Goal: Information Seeking & Learning: Learn about a topic

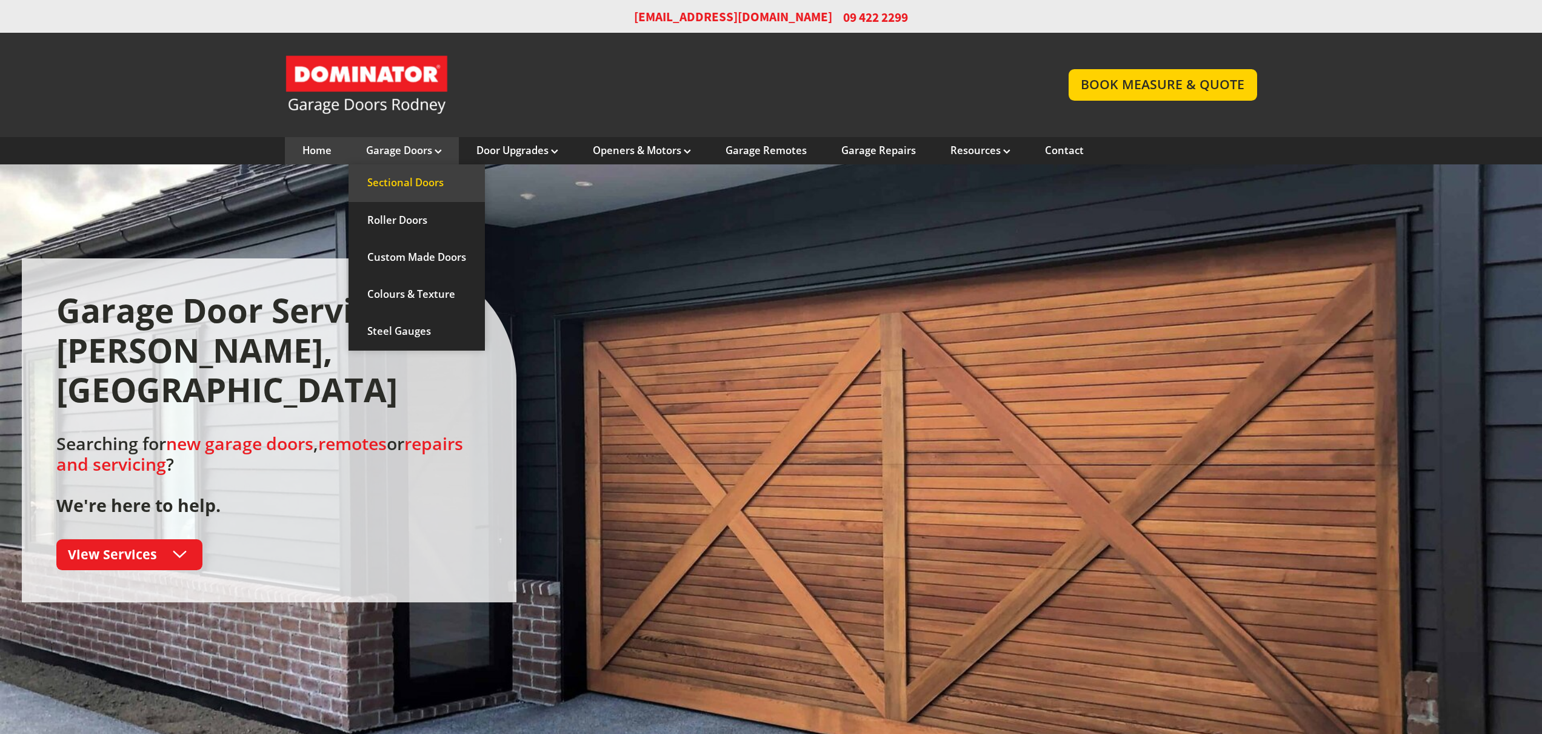
click at [420, 185] on link "Sectional Doors" at bounding box center [417, 182] width 136 height 37
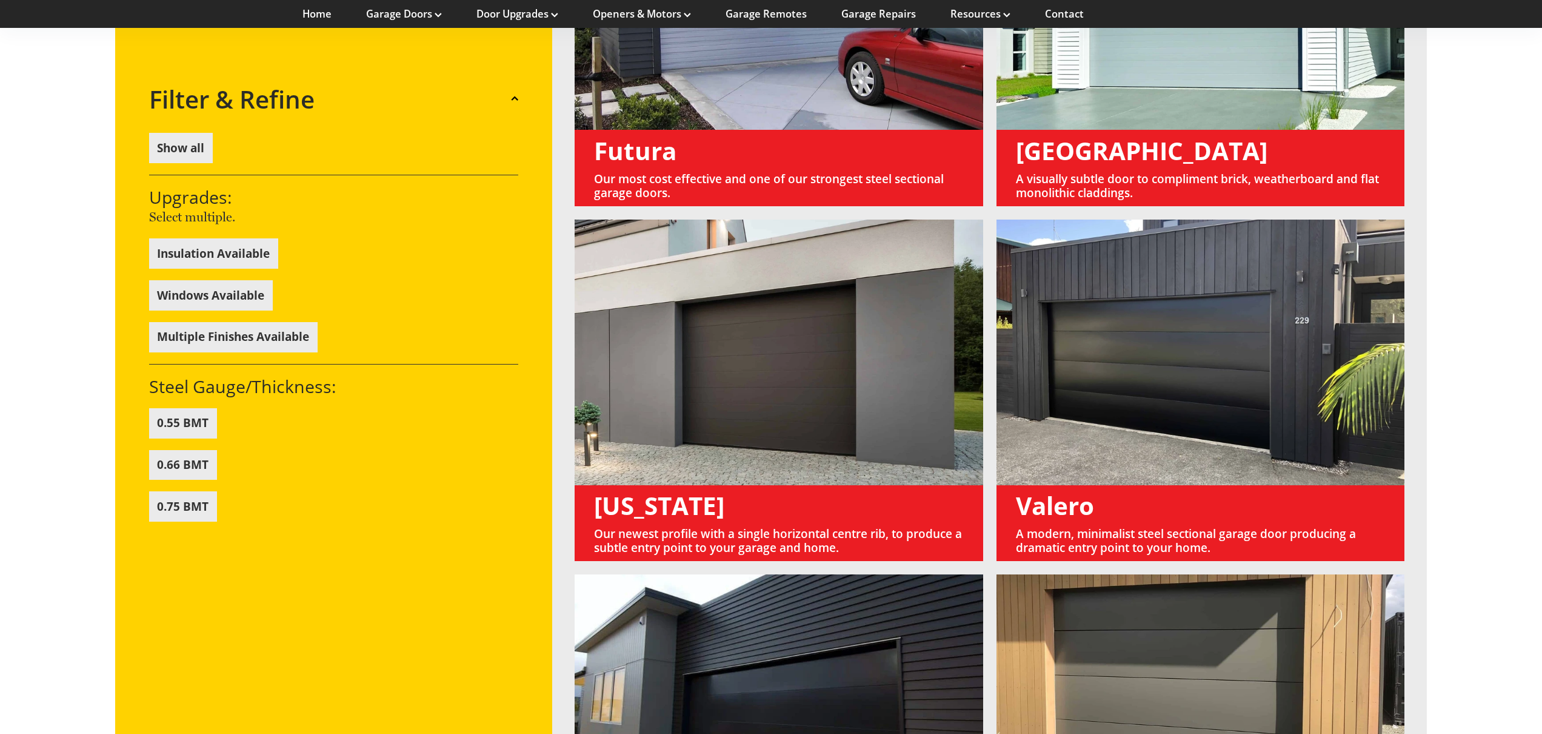
scroll to position [1202, 0]
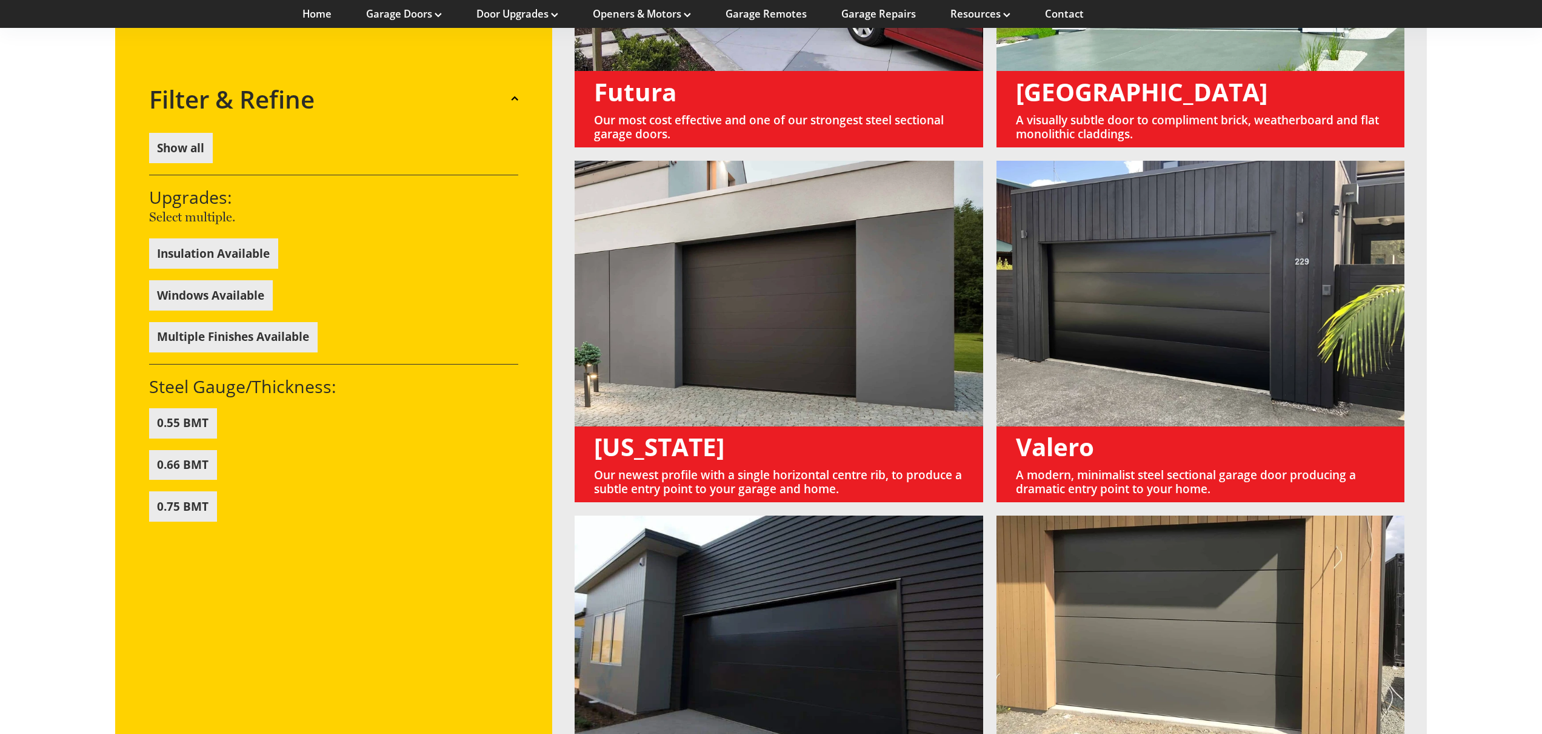
click at [1161, 254] on link at bounding box center [1201, 331] width 408 height 341
click at [1081, 443] on link at bounding box center [1201, 331] width 408 height 341
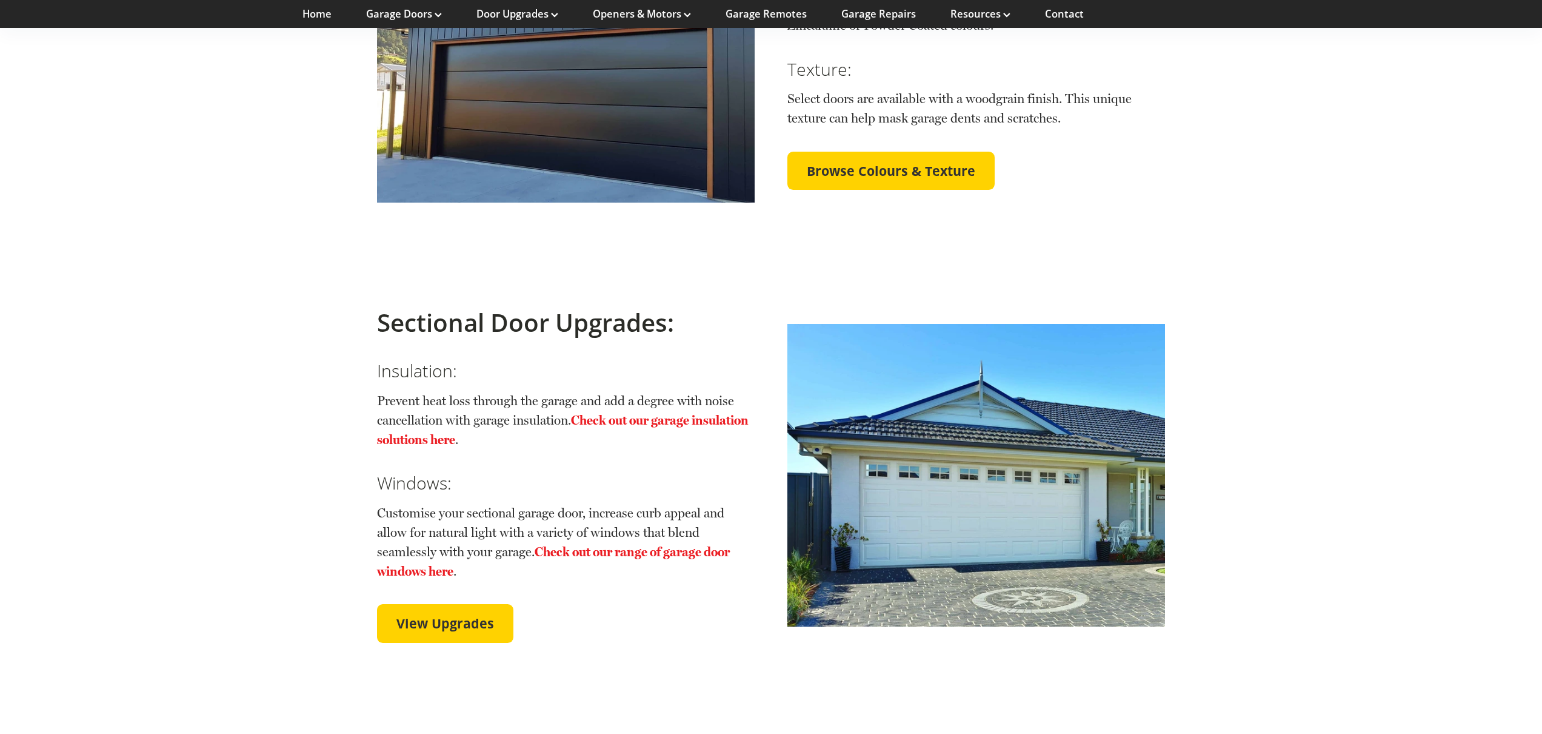
scroll to position [2809, 0]
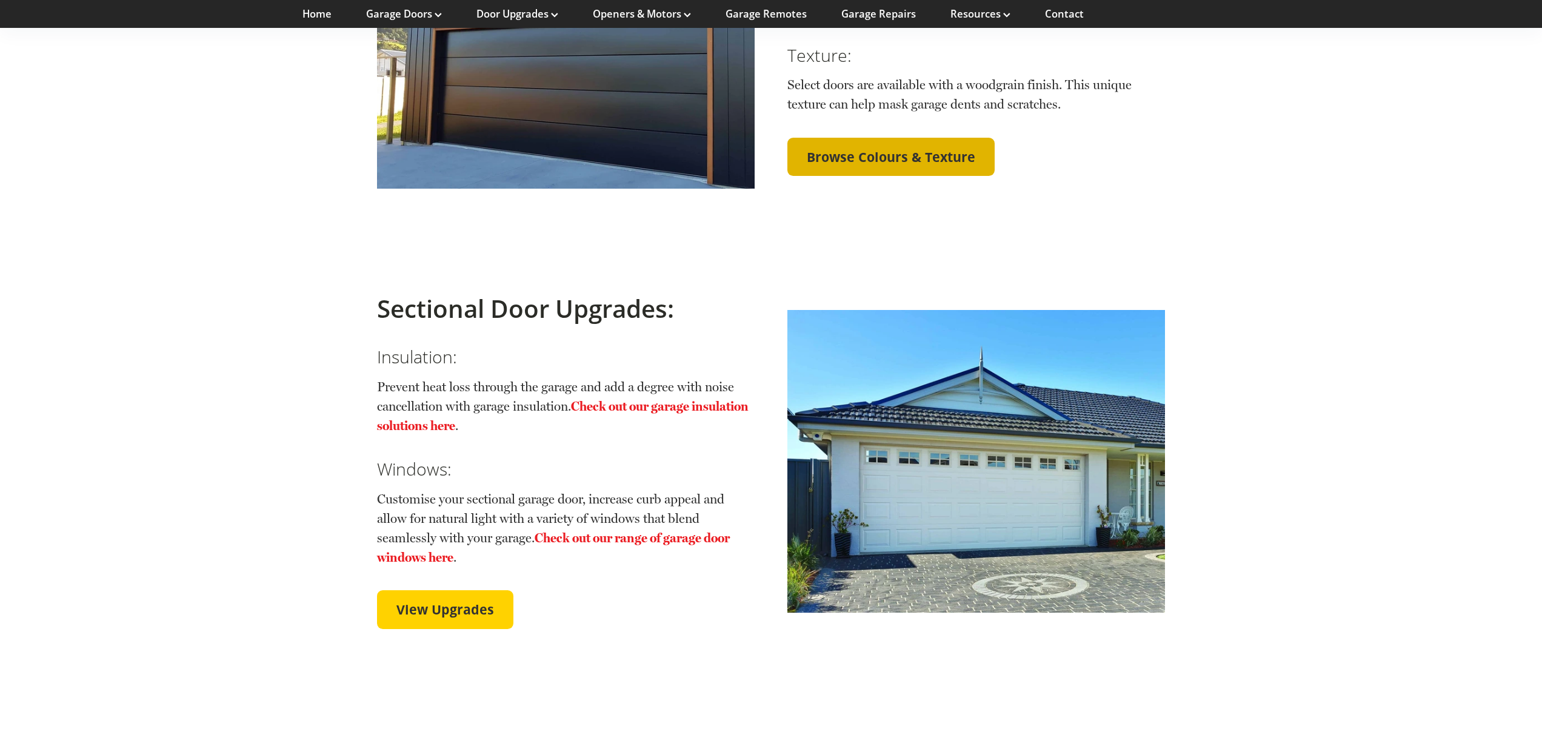
click at [897, 149] on span "Browse Colours & Texture" at bounding box center [891, 157] width 169 height 16
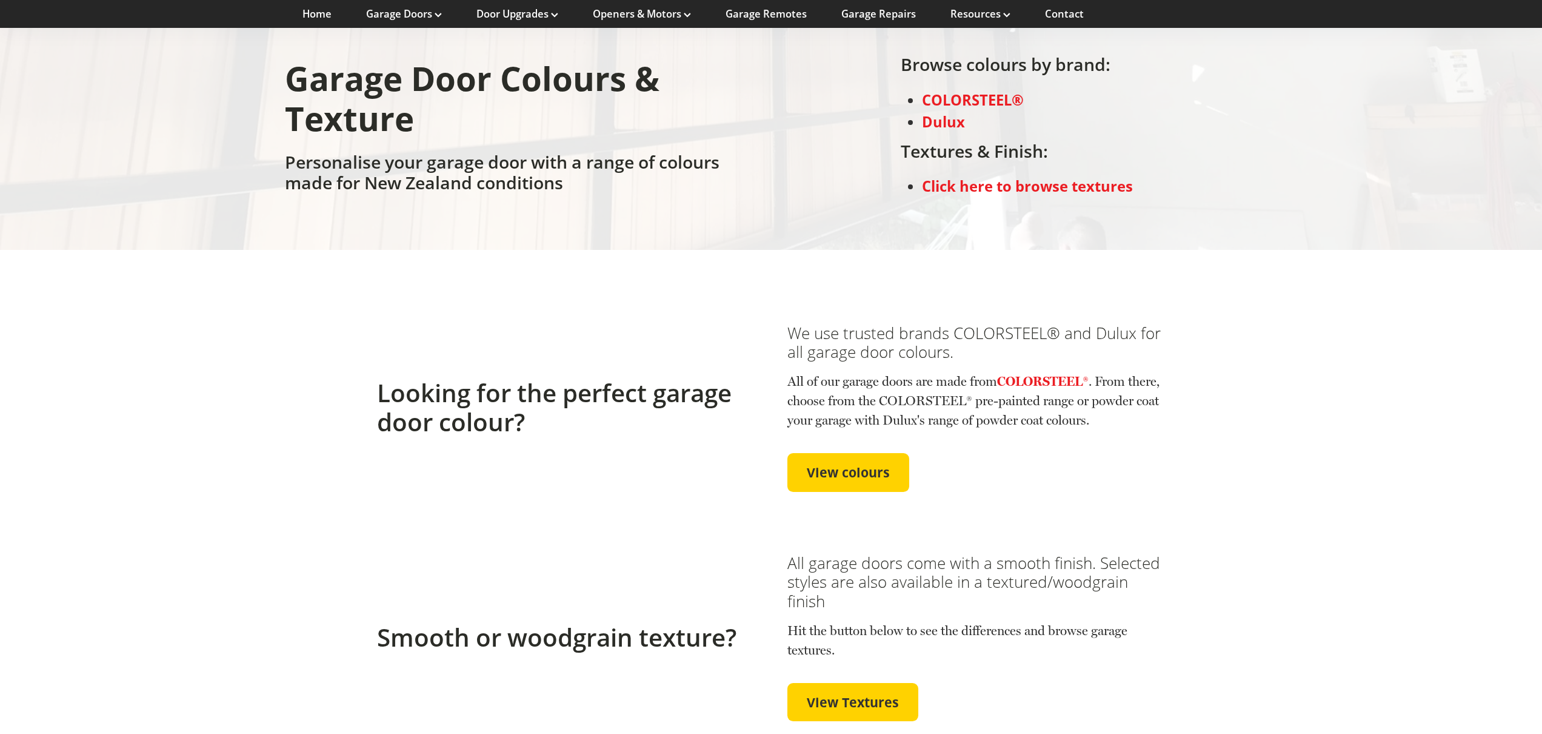
scroll to position [293, 0]
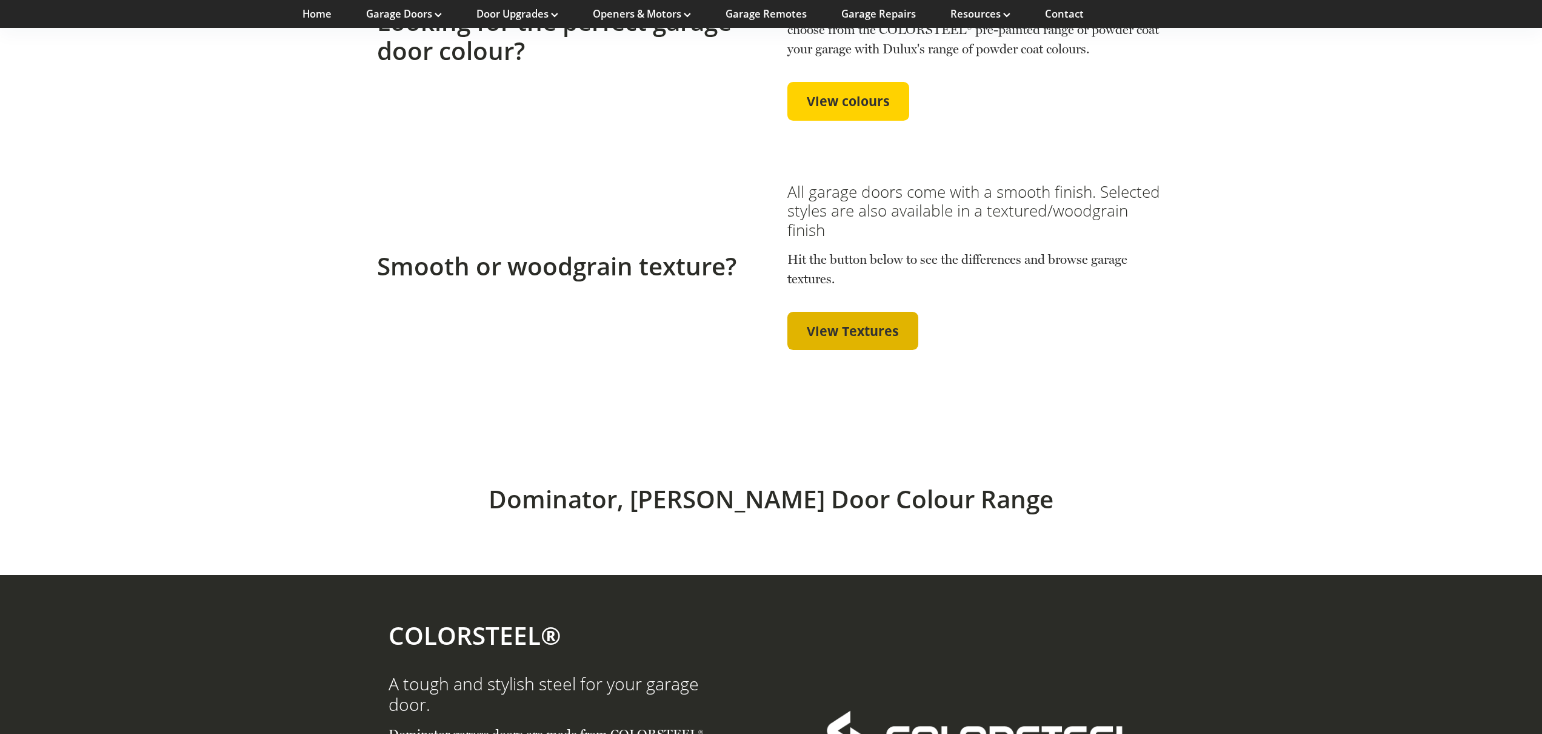
click at [825, 335] on span "View Textures" at bounding box center [853, 331] width 92 height 16
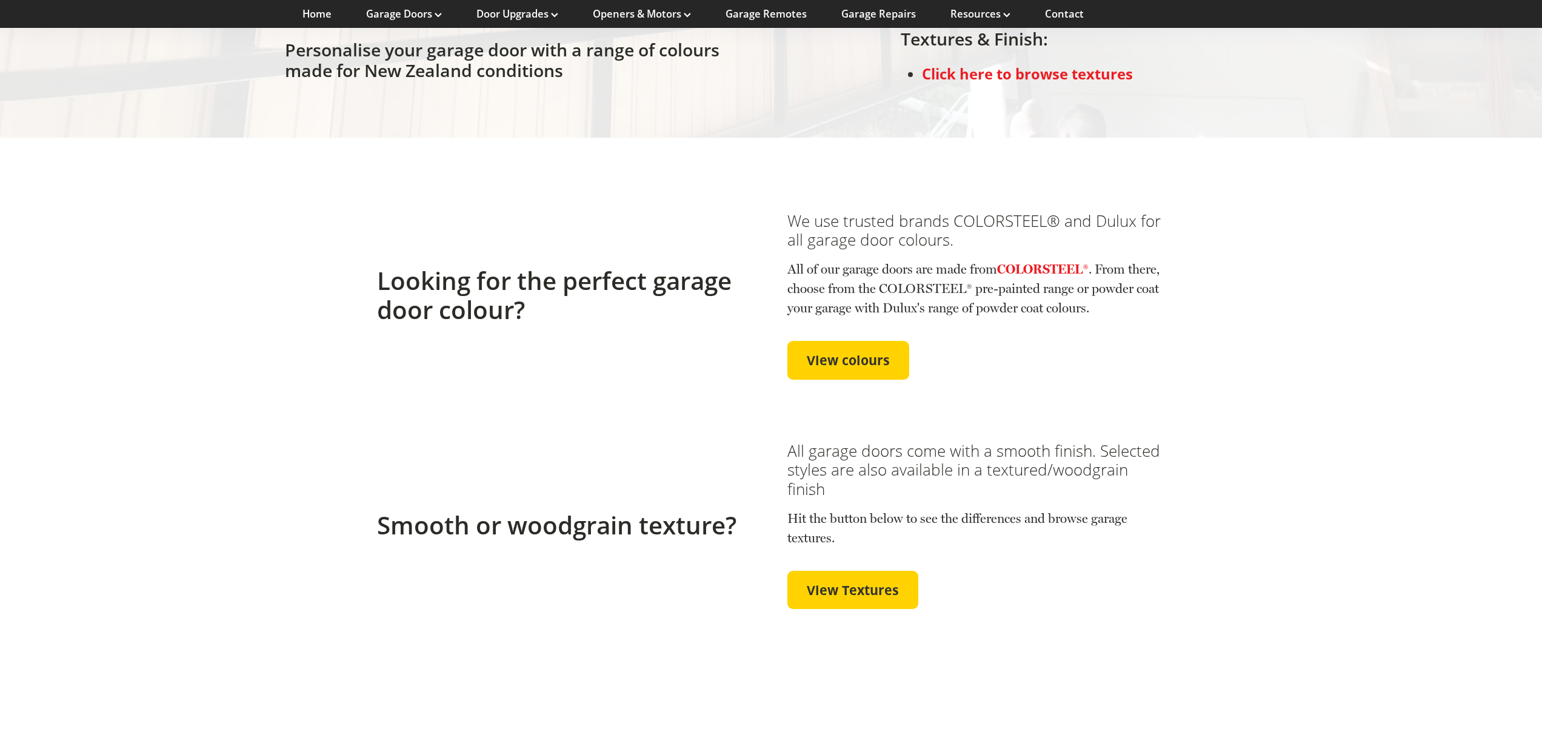
scroll to position [237, 0]
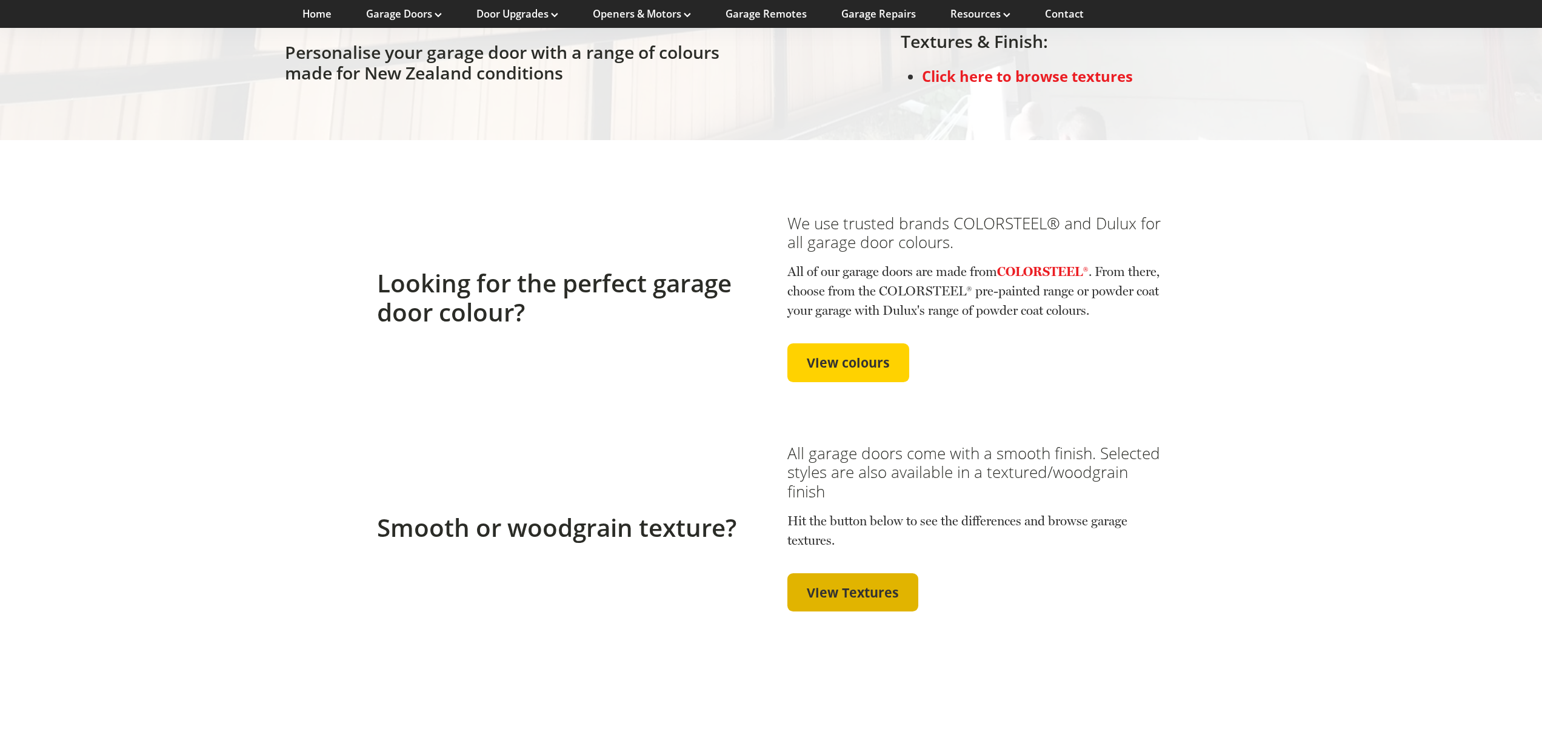
click at [868, 598] on span "View Textures" at bounding box center [853, 592] width 92 height 16
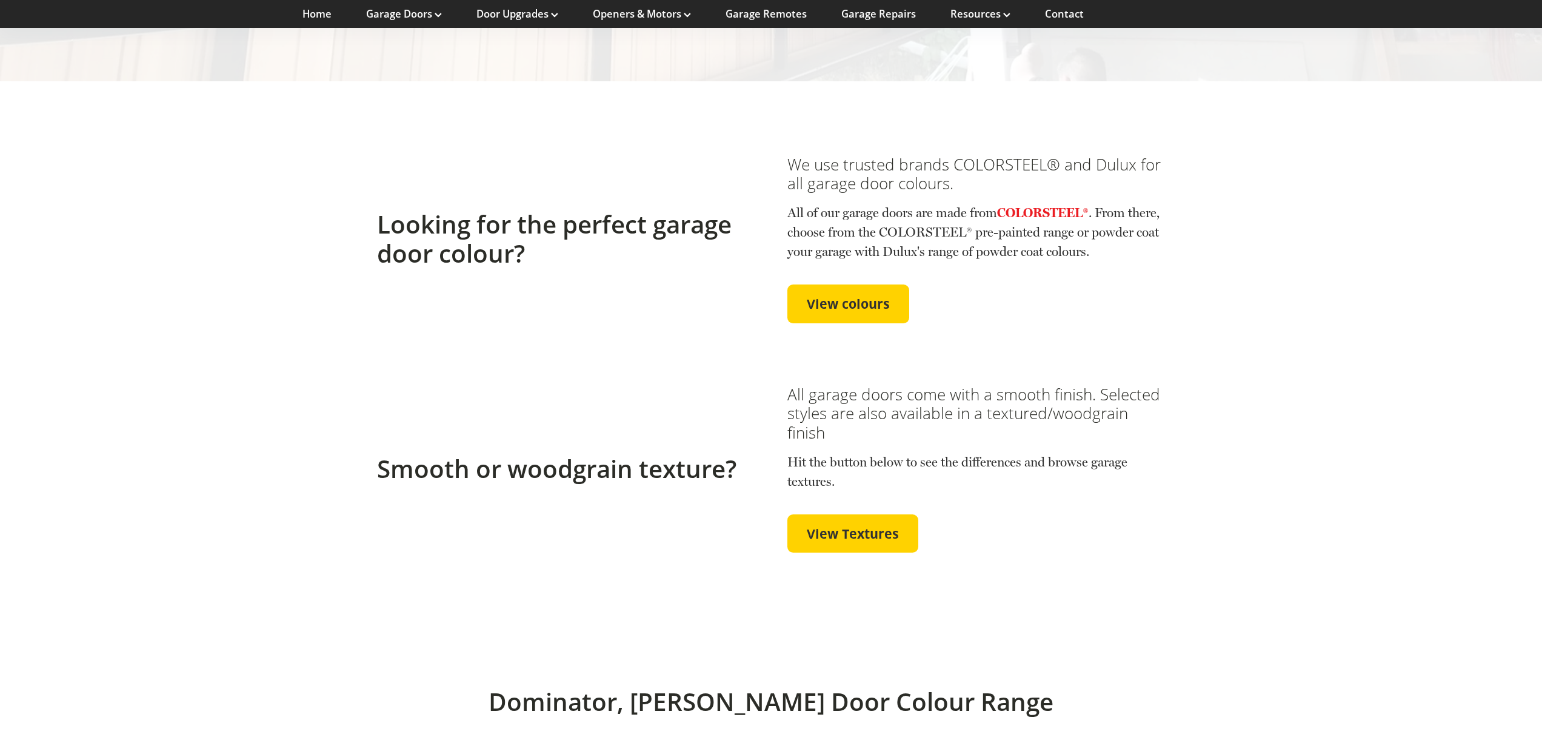
scroll to position [58, 0]
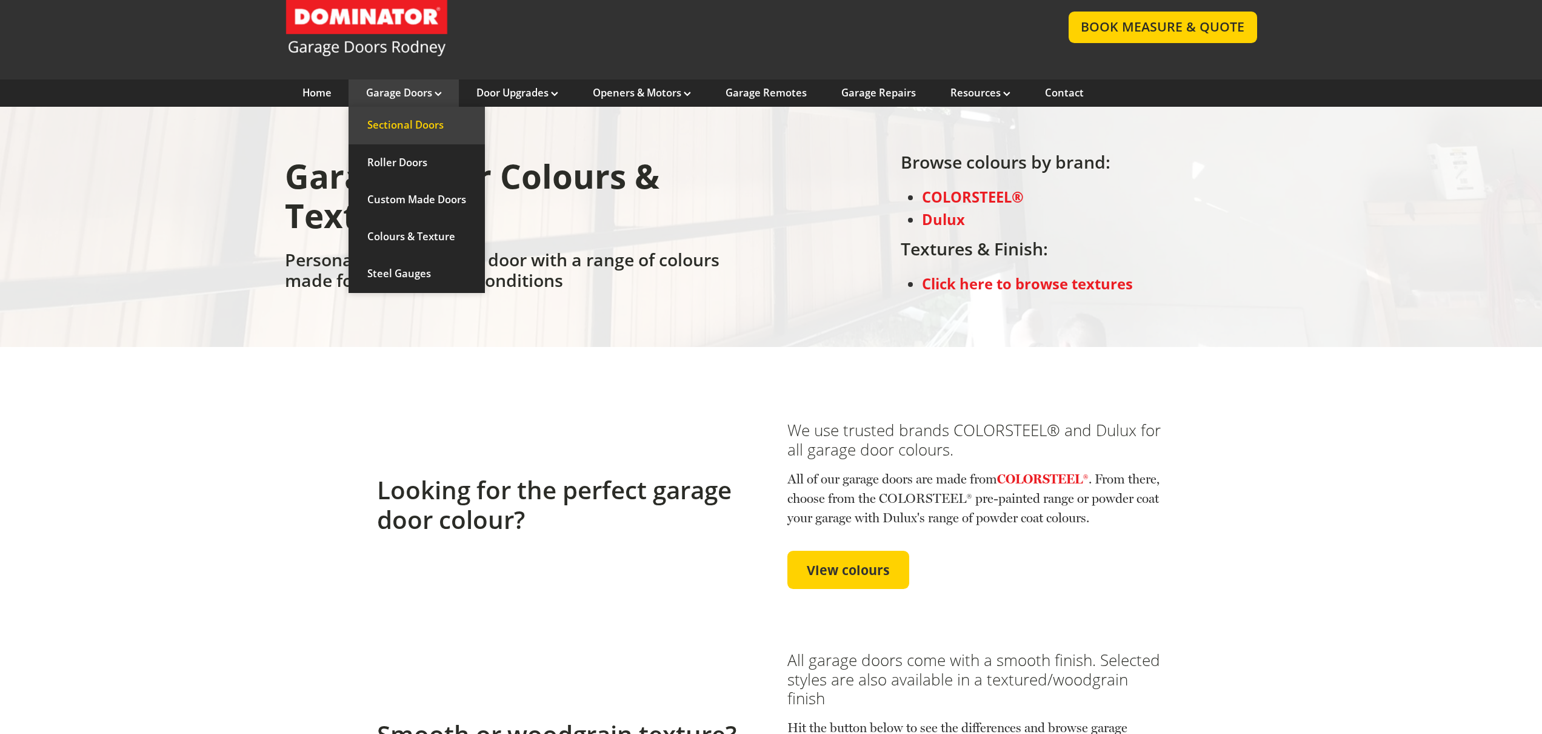
click at [401, 126] on link "Sectional Doors" at bounding box center [417, 125] width 136 height 37
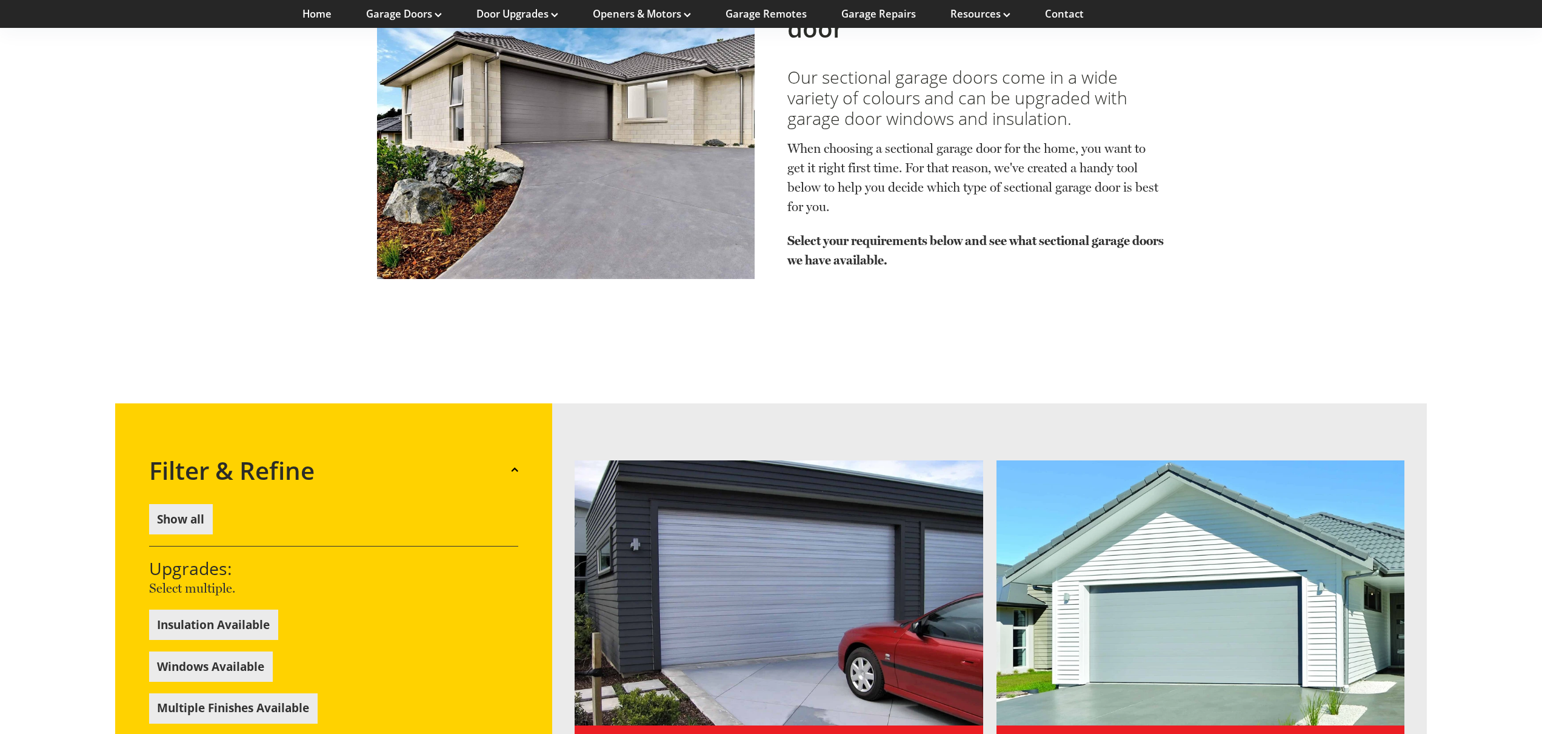
scroll to position [823, 0]
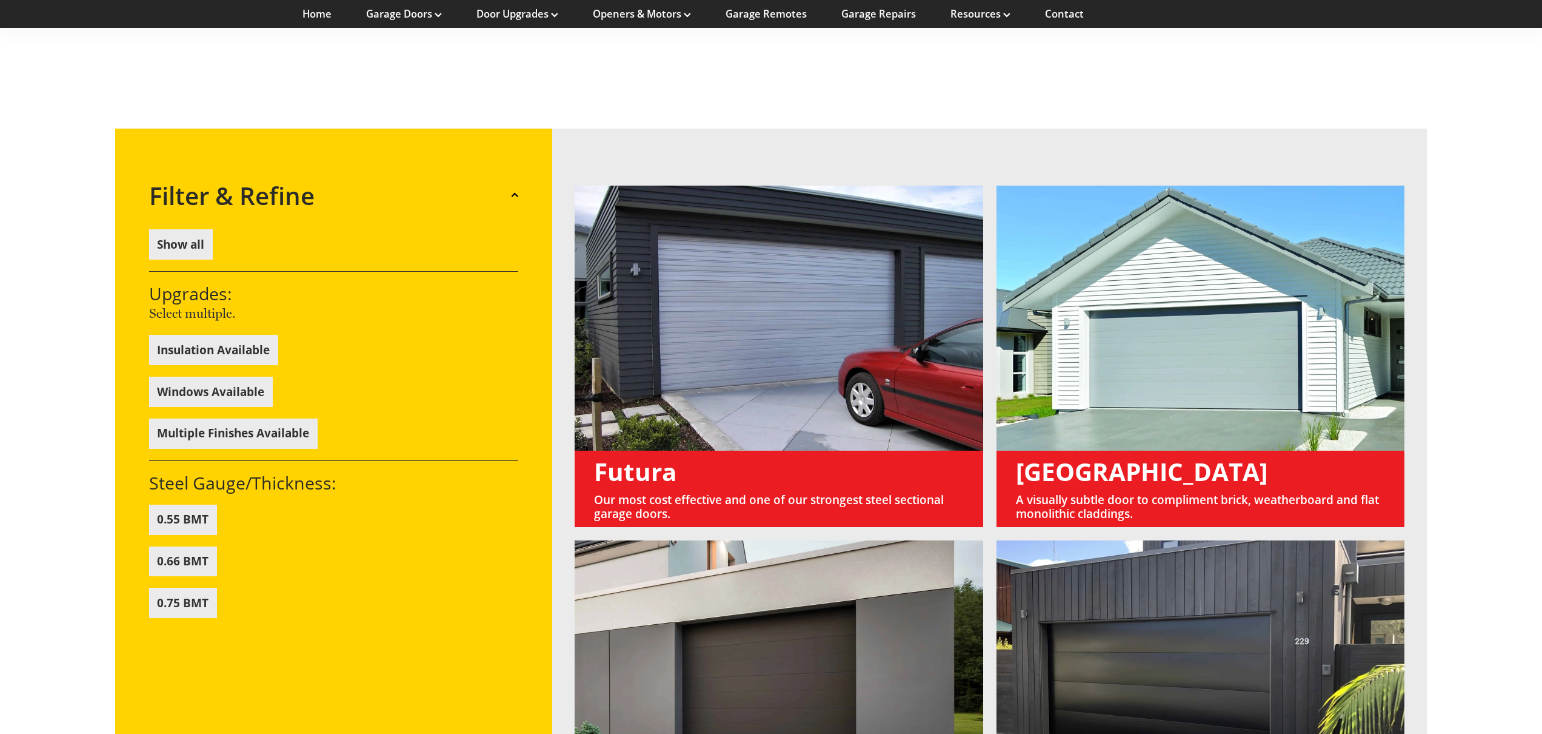
click at [514, 191] on span at bounding box center [514, 194] width 7 height 7
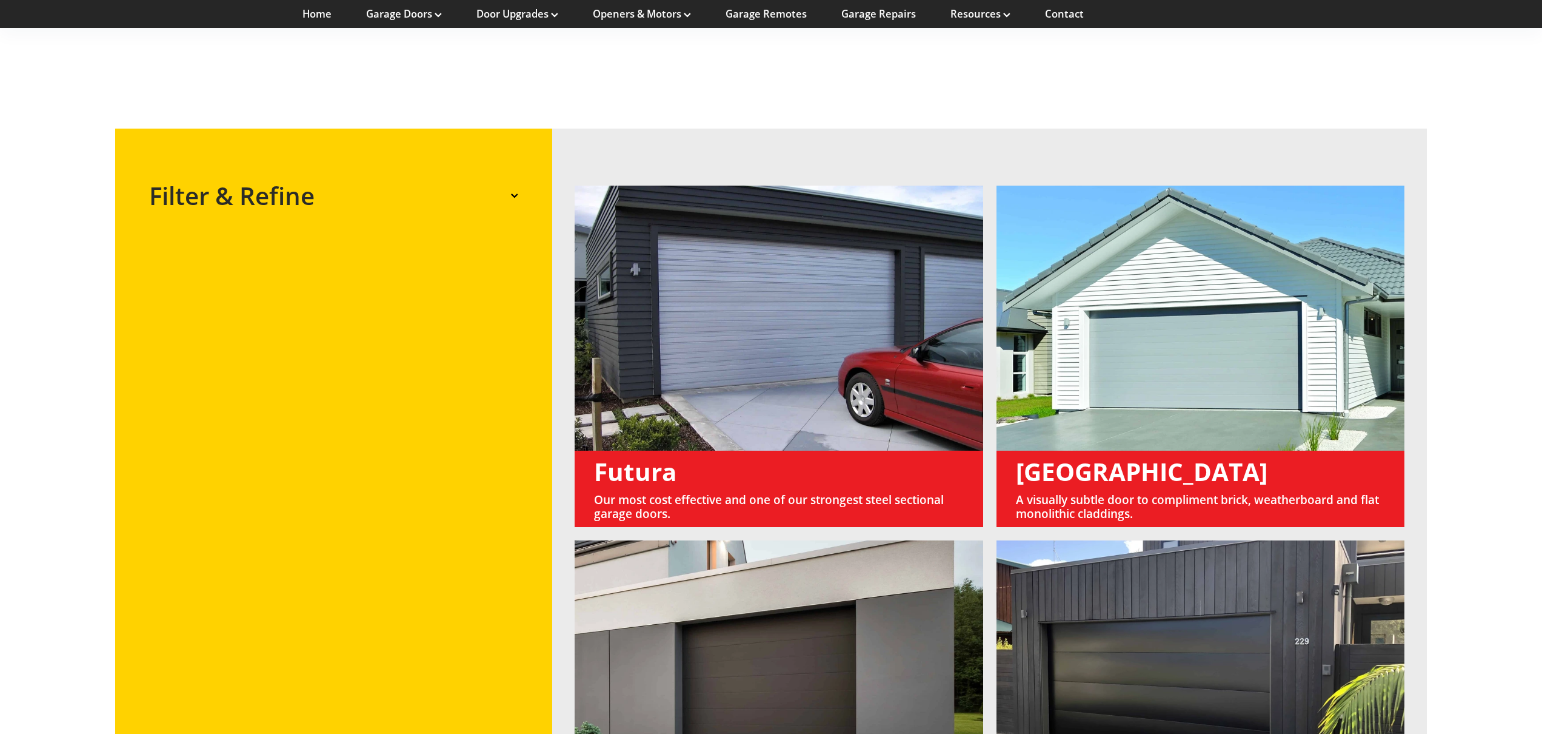
click at [515, 192] on span at bounding box center [514, 195] width 7 height 7
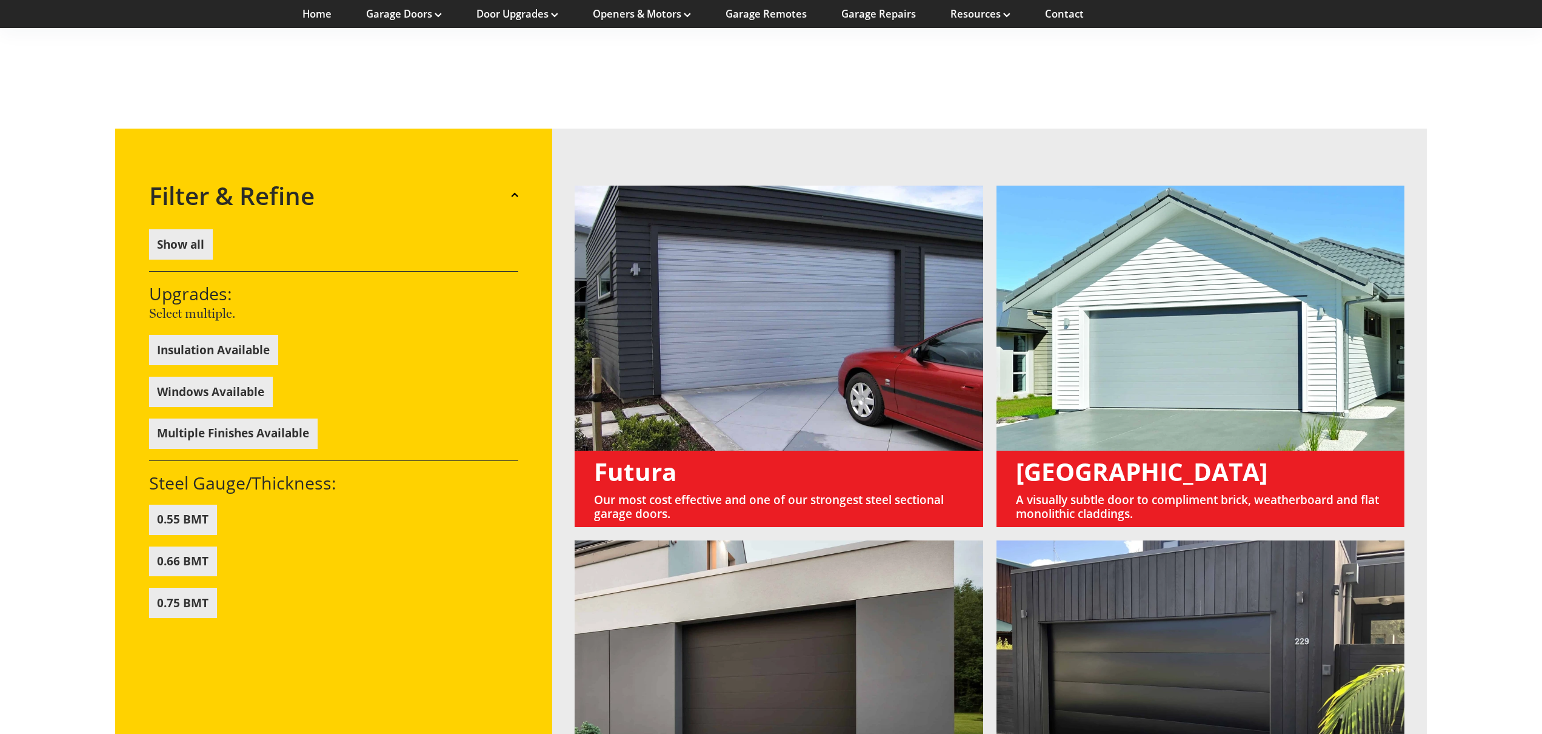
click at [216, 335] on button "Insulation Available" at bounding box center [213, 350] width 129 height 30
click at [221, 418] on button "Multiple Finishes Available" at bounding box center [233, 433] width 169 height 30
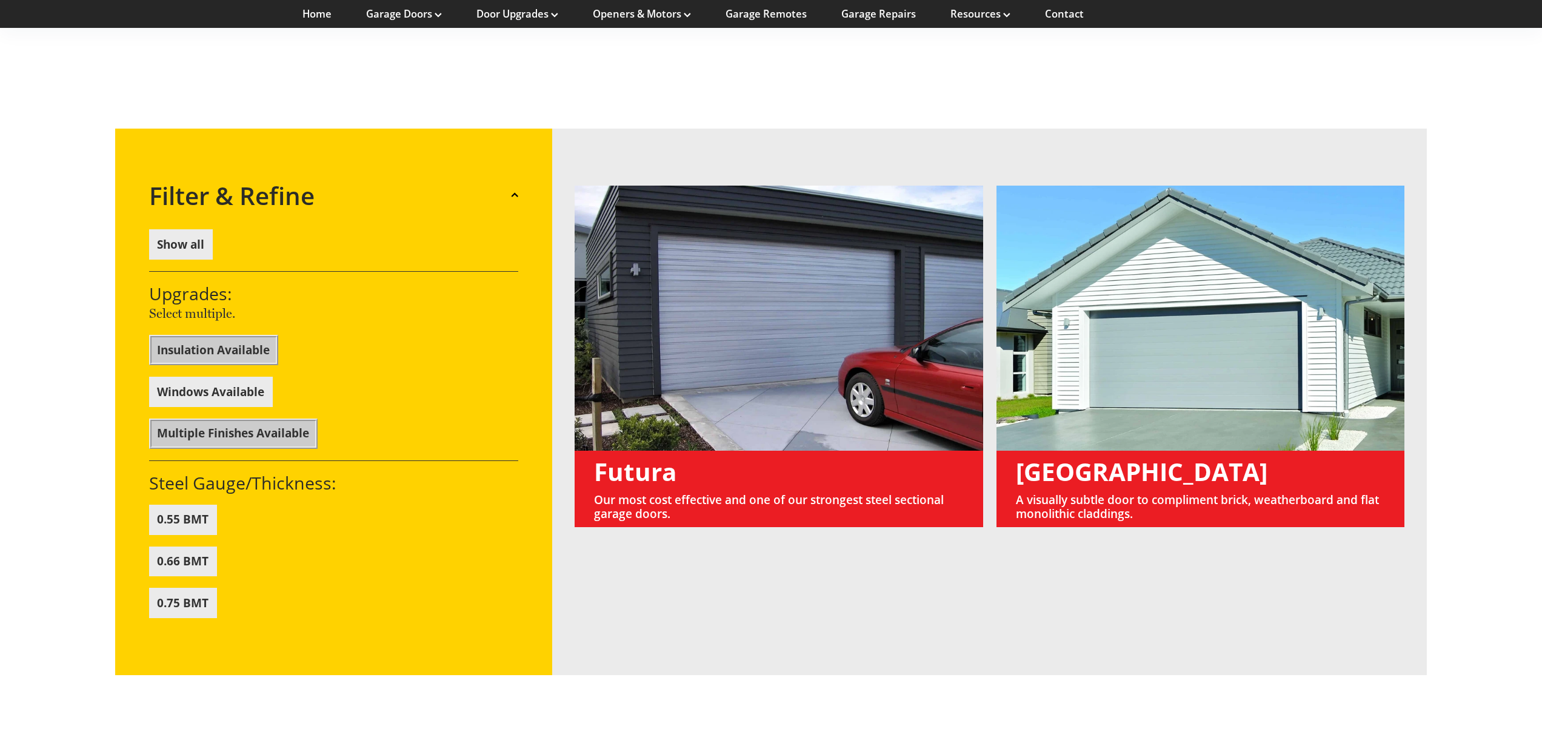
click at [183, 504] on button "0.55 BMT" at bounding box center [183, 519] width 68 height 30
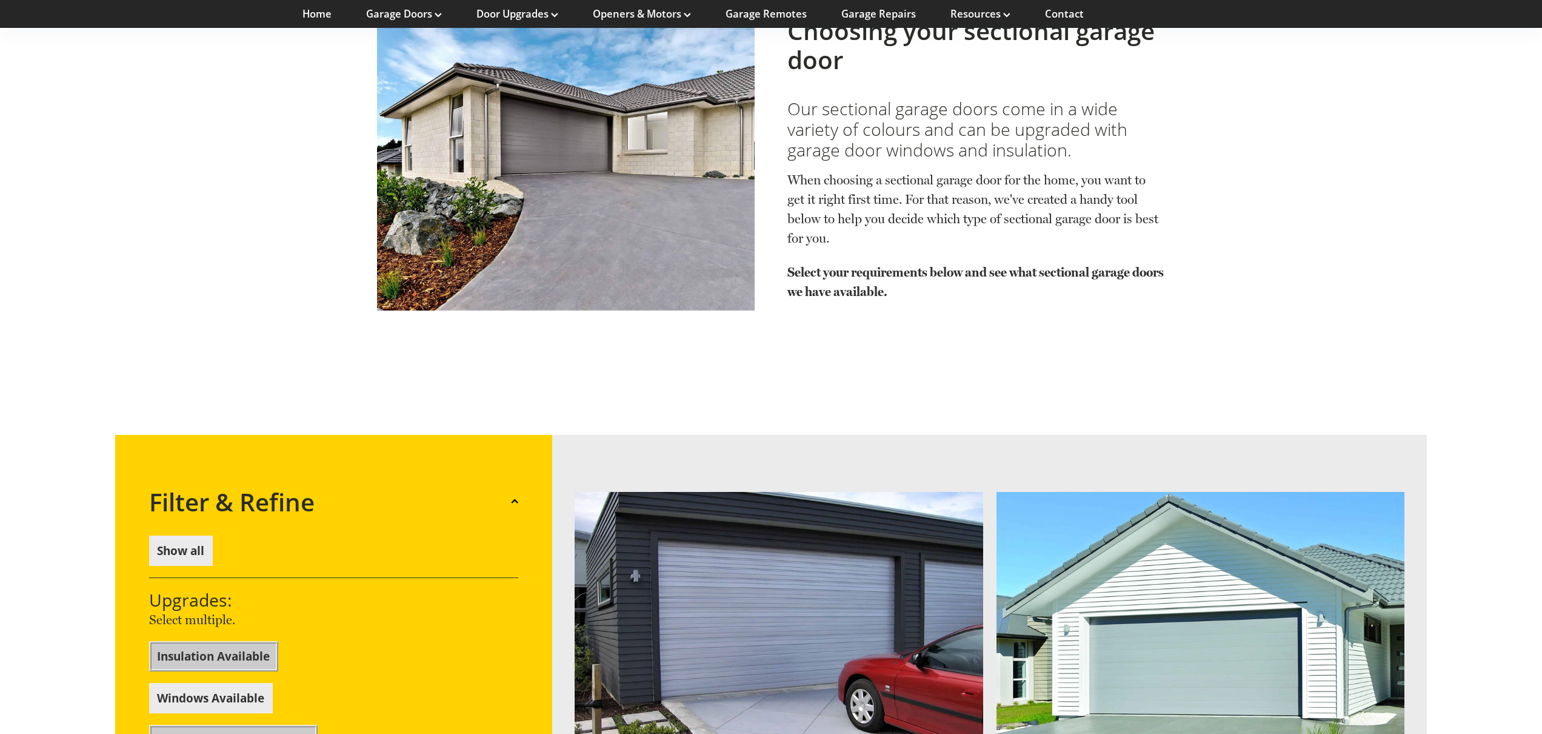
scroll to position [325, 0]
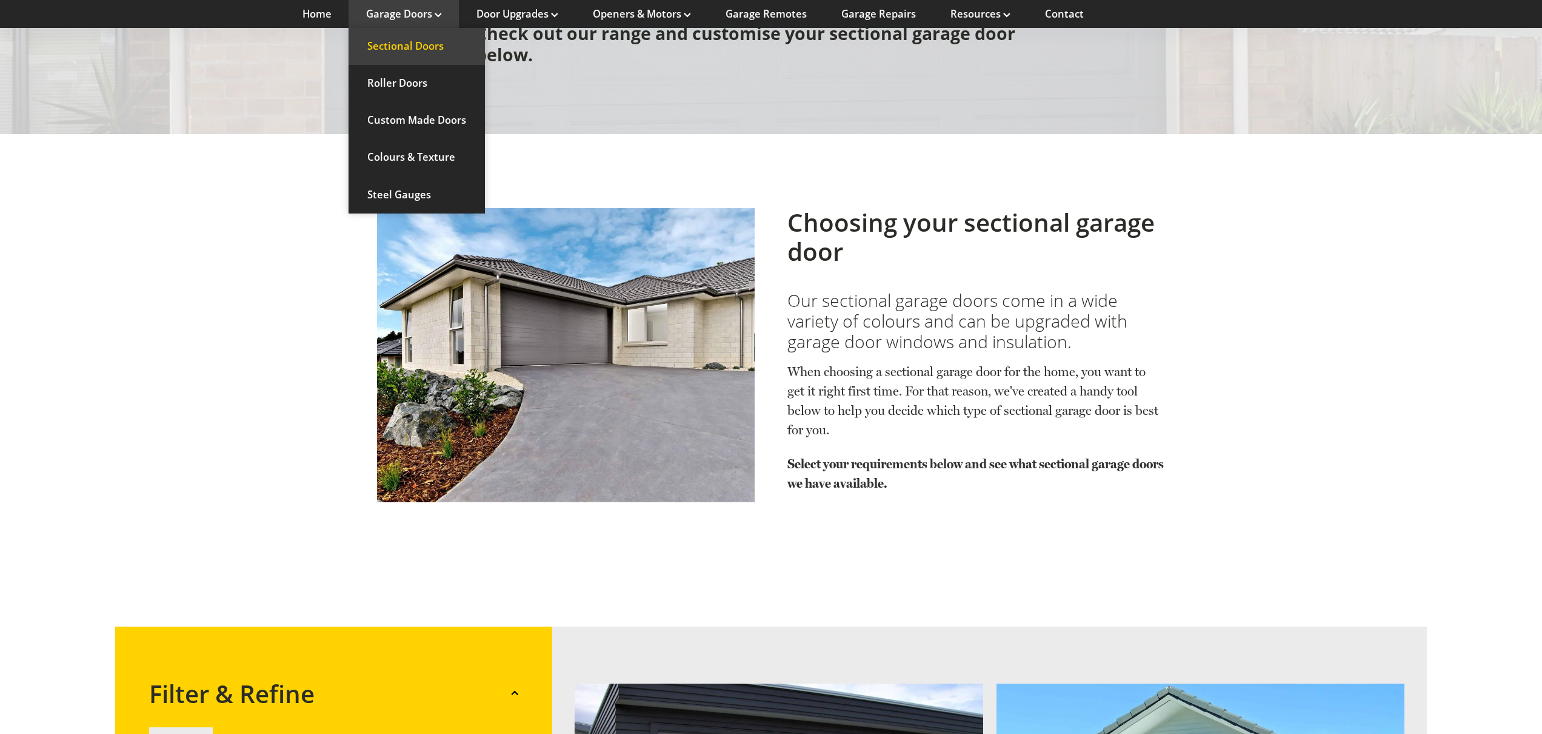
click at [428, 44] on link "Sectional Doors" at bounding box center [417, 46] width 136 height 37
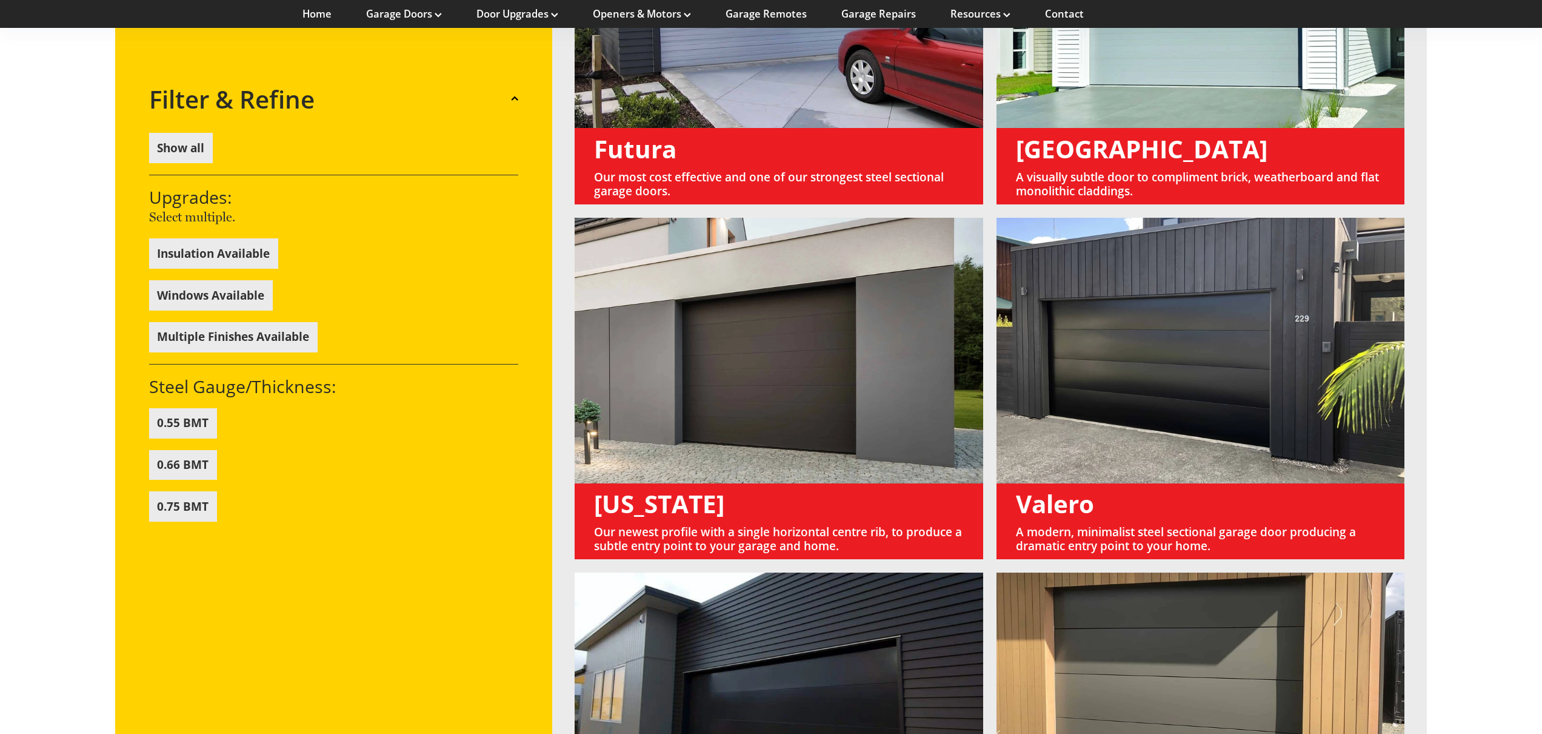
scroll to position [1181, 0]
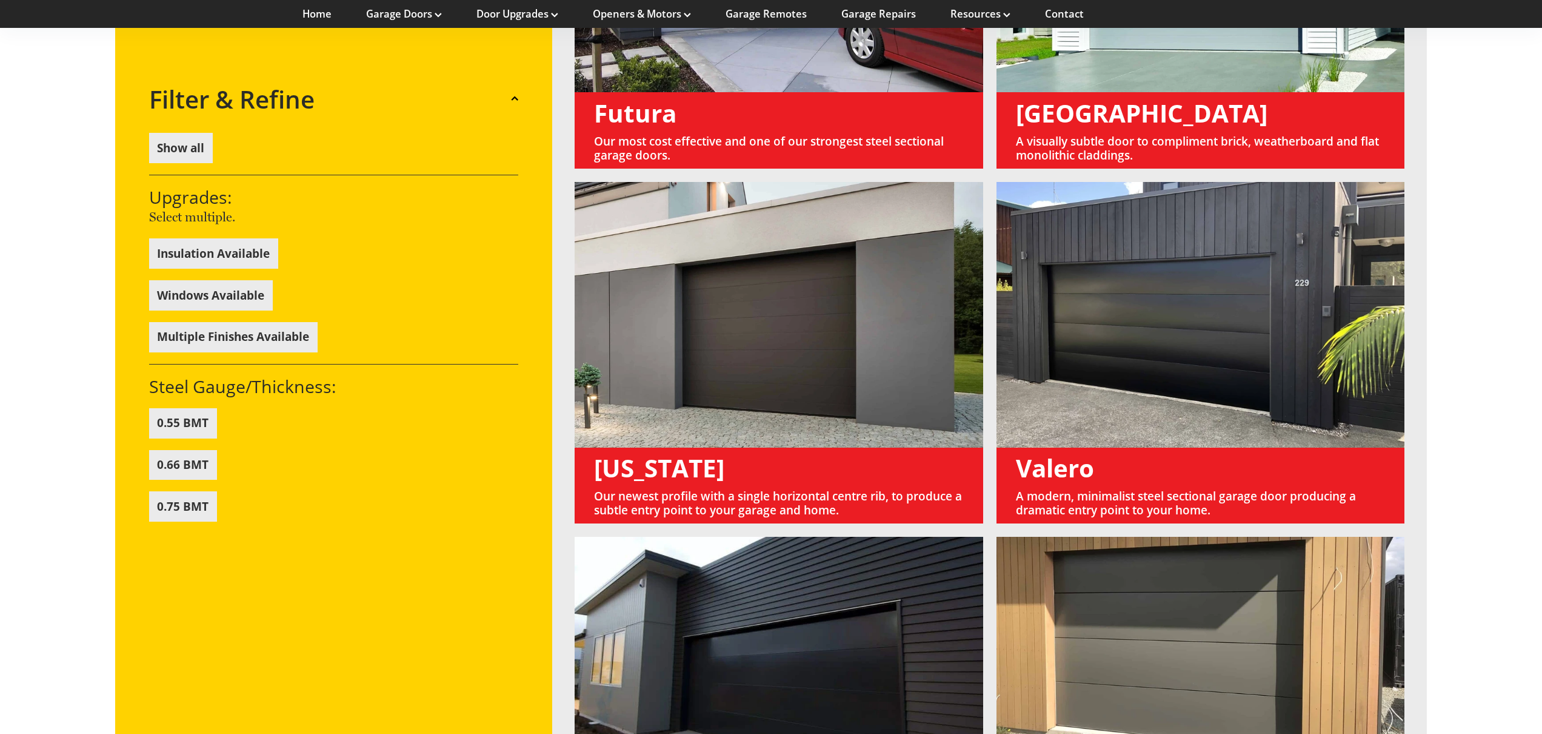
click at [1209, 295] on link at bounding box center [1201, 352] width 408 height 341
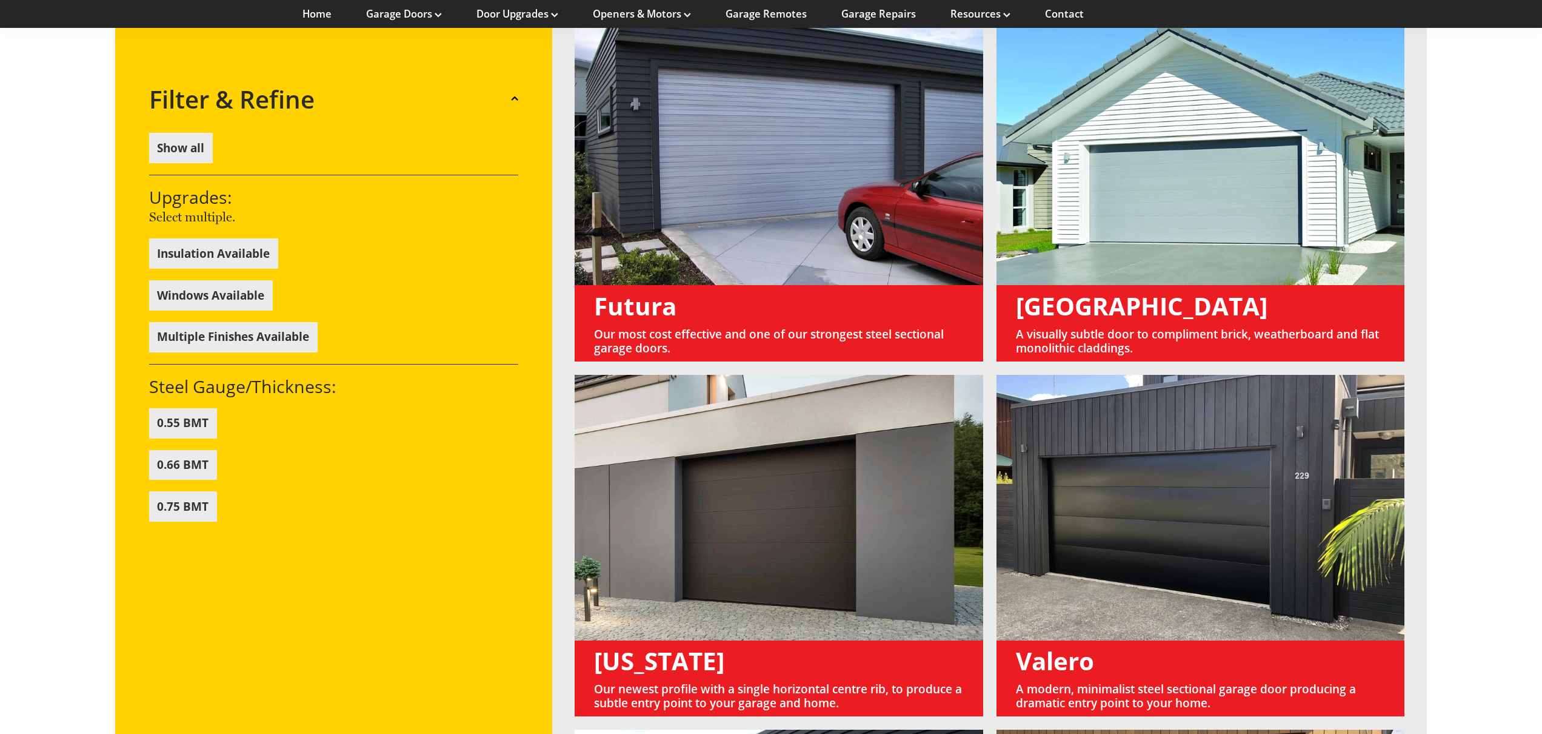
scroll to position [987, 0]
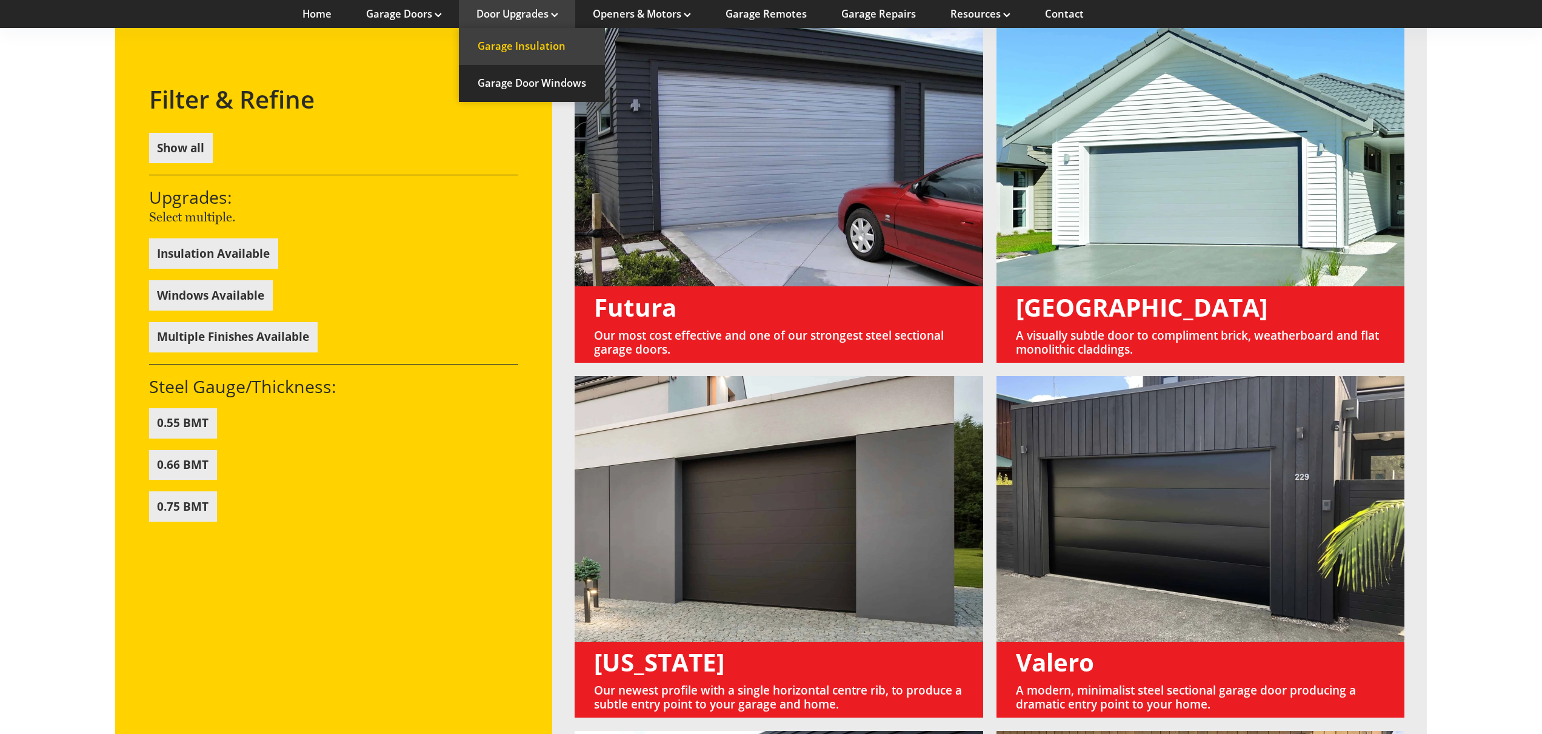
click at [512, 47] on link "Garage Insulation" at bounding box center [532, 46] width 146 height 37
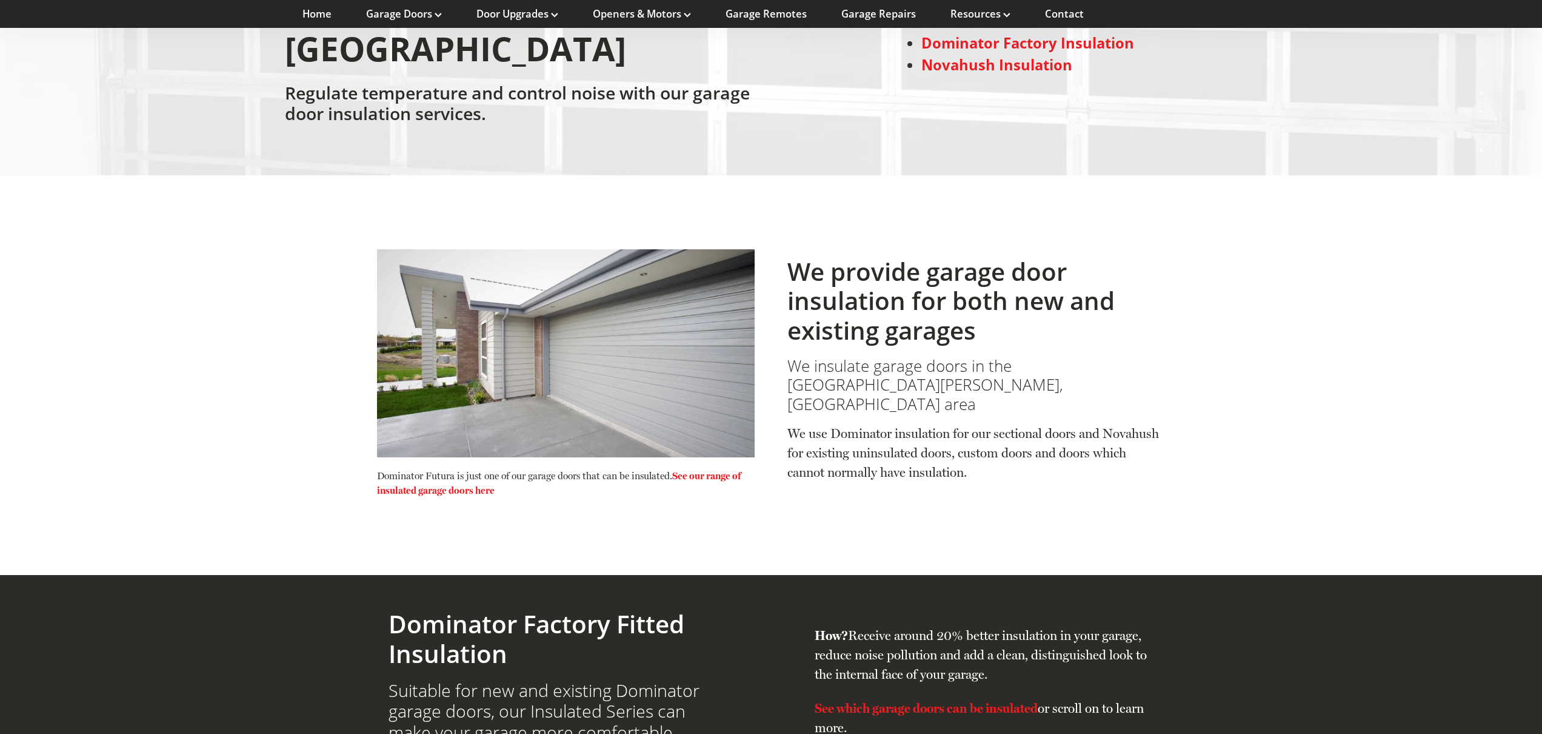
scroll to position [346, 0]
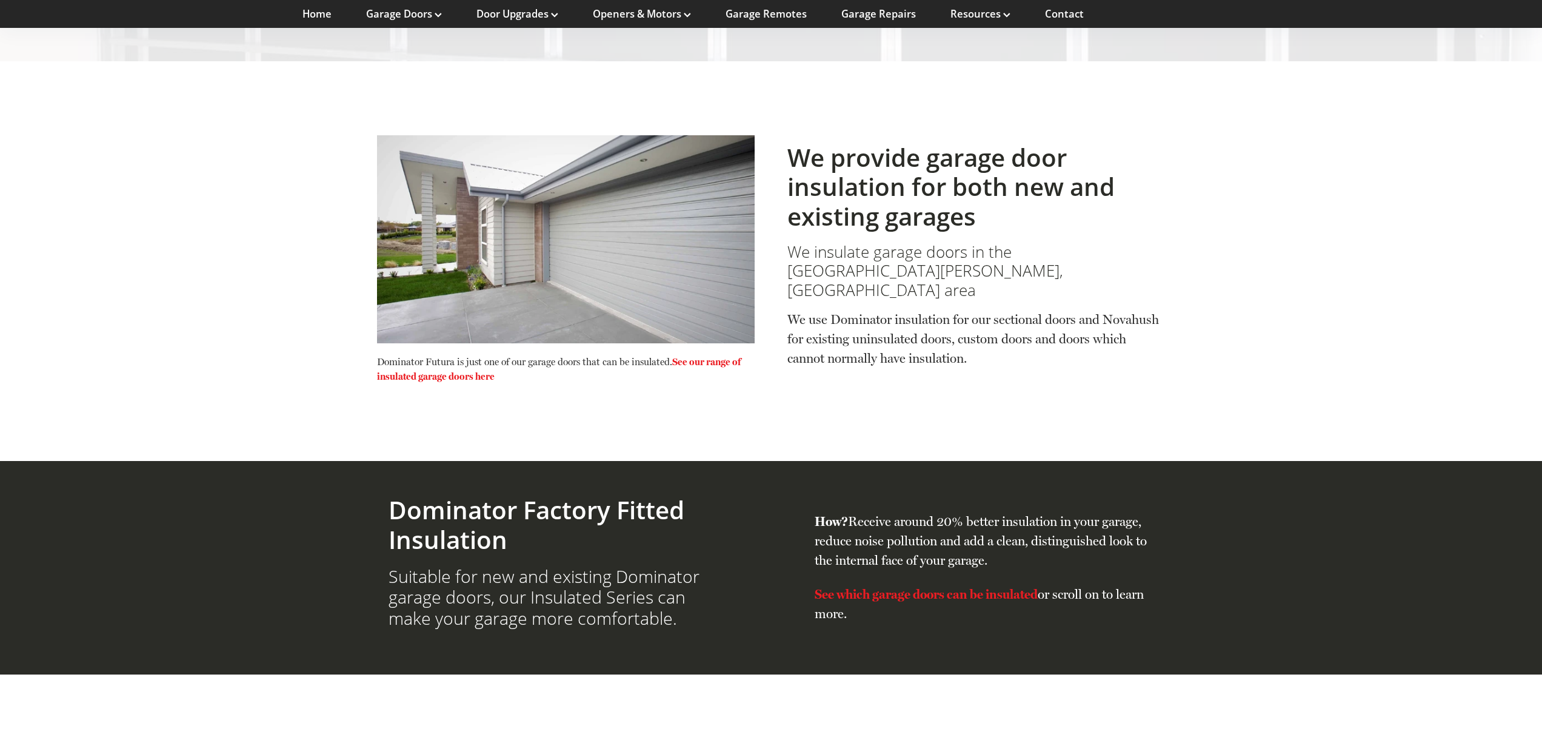
click at [723, 356] on link "See our range of insulated garage doors here" at bounding box center [559, 369] width 364 height 26
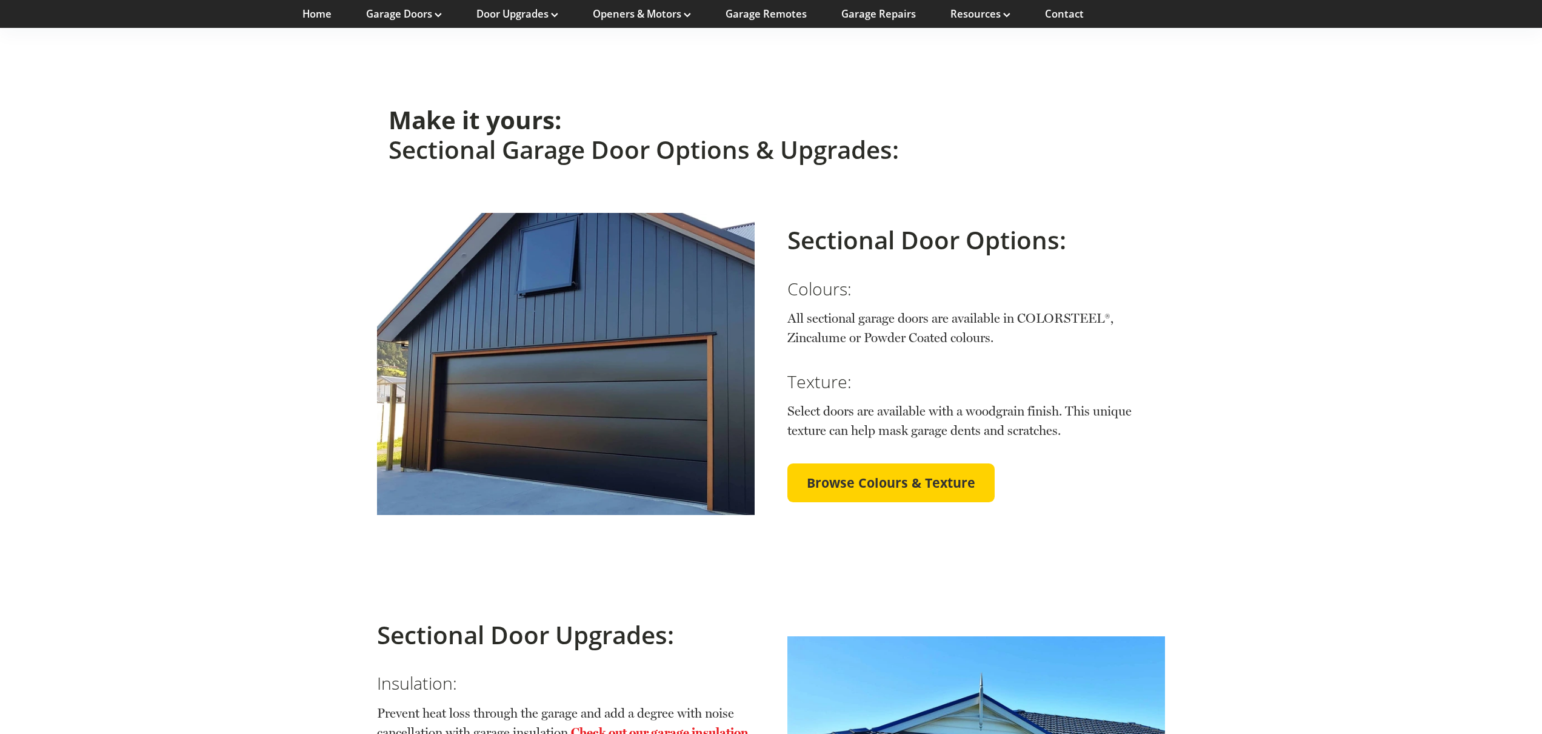
scroll to position [2384, 0]
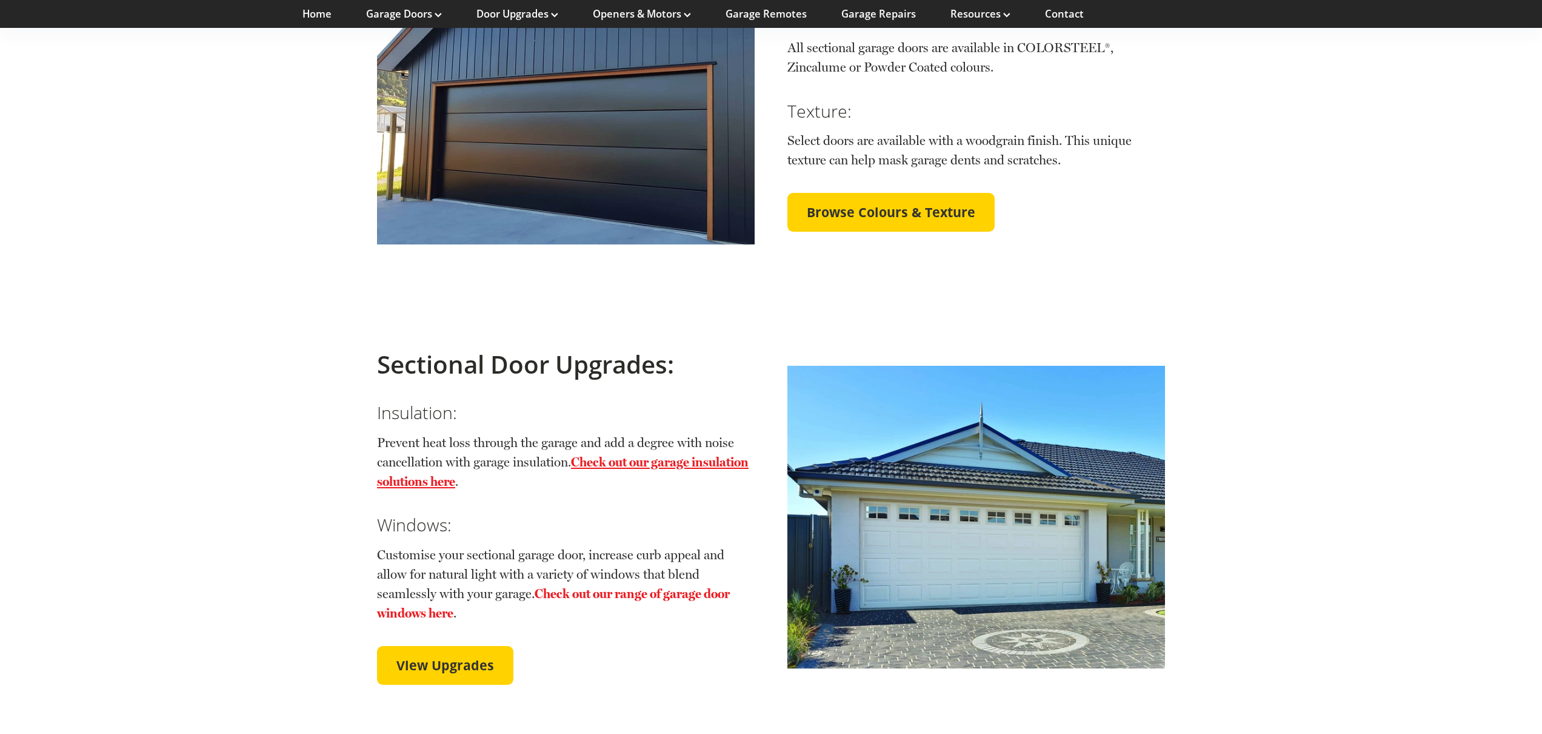
click at [638, 454] on link "Check out our garage insulation solutions here" at bounding box center [563, 471] width 372 height 35
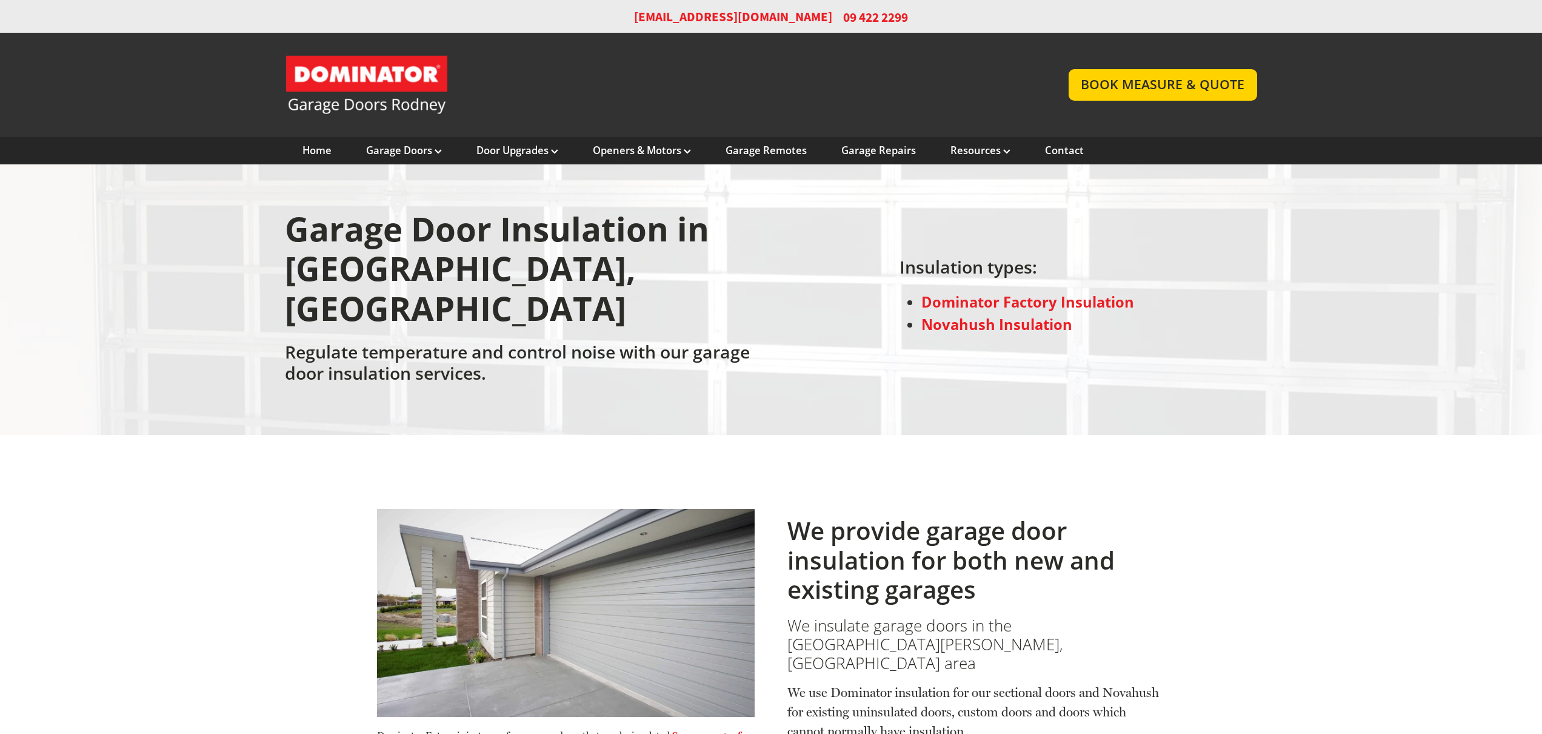
scroll to position [231, 0]
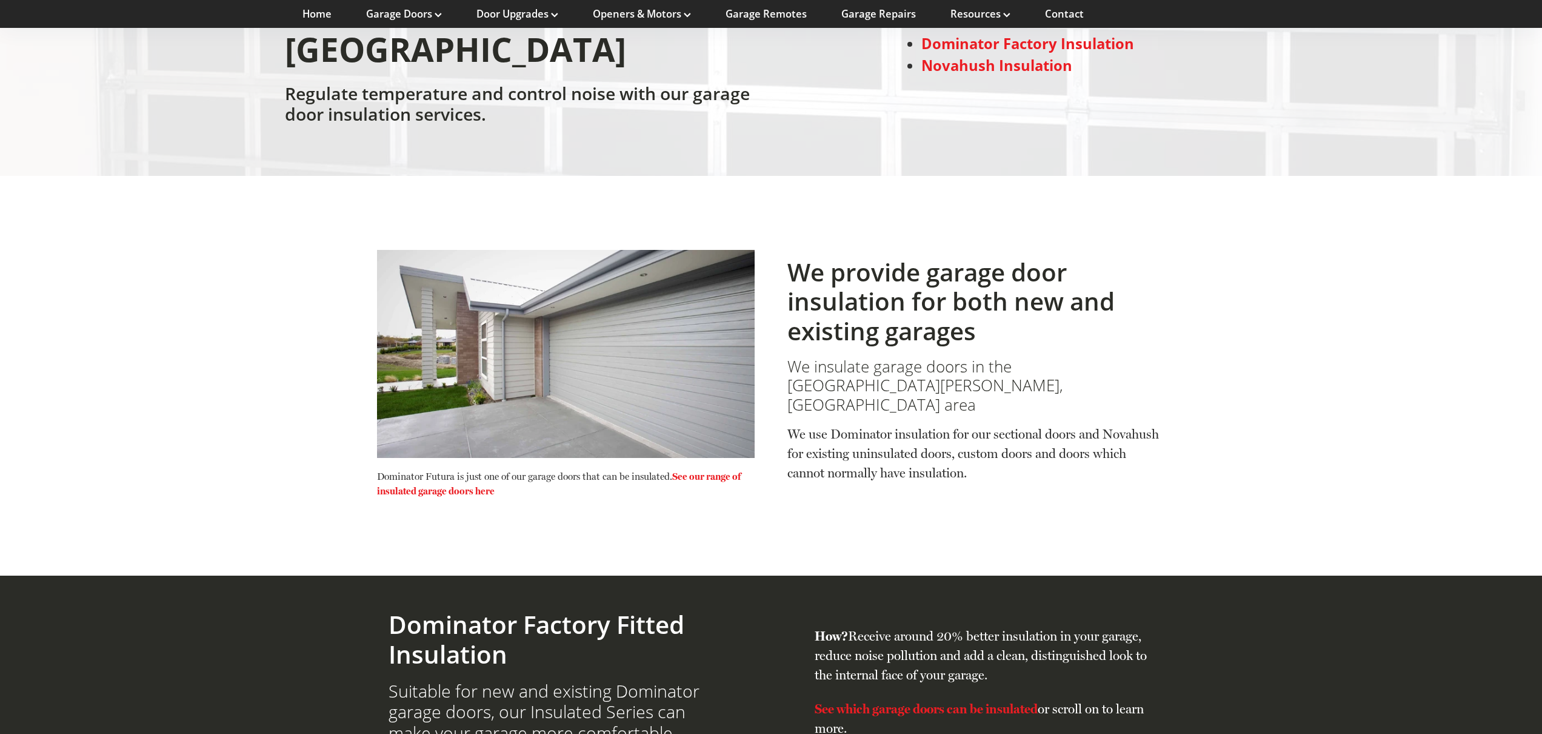
click at [718, 470] on link "See our range of insulated garage doors here" at bounding box center [559, 483] width 364 height 26
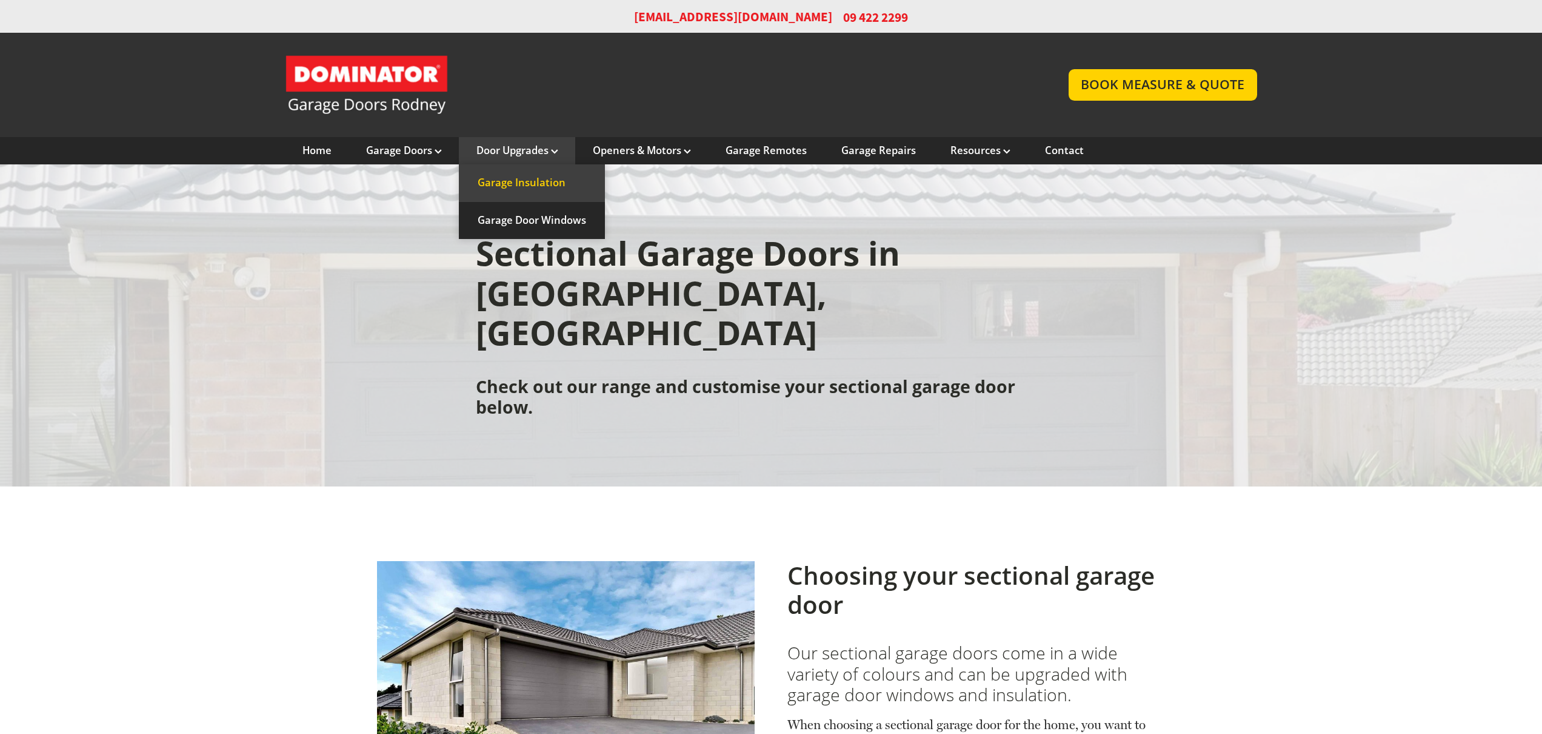
click at [543, 184] on link "Garage Insulation" at bounding box center [532, 182] width 146 height 37
